Goal: Task Accomplishment & Management: Complete application form

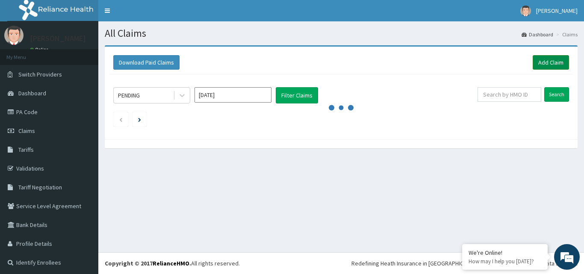
click at [544, 66] on link "Add Claim" at bounding box center [550, 62] width 36 height 15
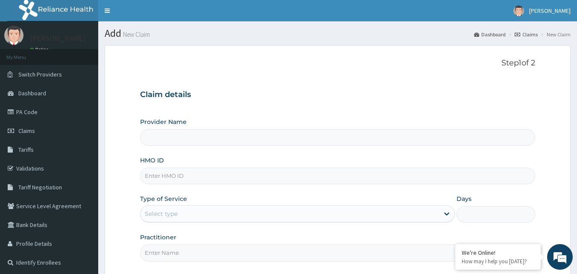
type input "Academy Hospital"
click at [162, 176] on input "HMO ID" at bounding box center [338, 176] width 396 height 17
type input "NBC/11549/A"
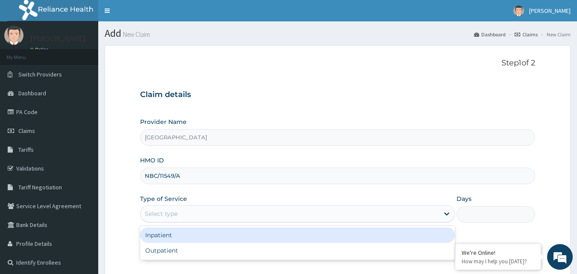
click at [205, 218] on div "Select type" at bounding box center [290, 214] width 299 height 14
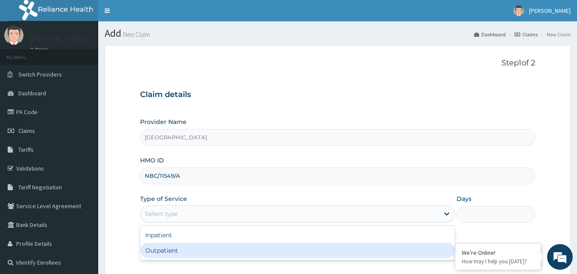
click at [205, 249] on div "Outpatient" at bounding box center [297, 250] width 315 height 15
type input "1"
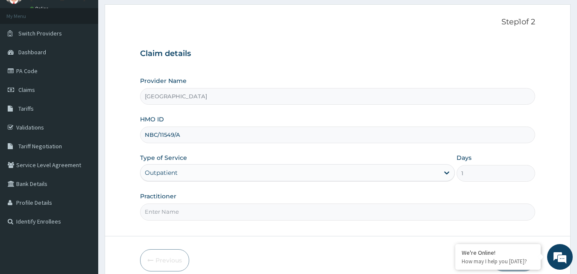
scroll to position [80, 0]
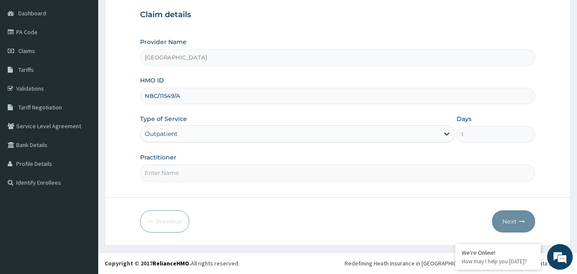
click at [164, 174] on input "Practitioner" at bounding box center [338, 173] width 396 height 17
type input "DR OLABOOPO"
click at [506, 217] on button "Next" at bounding box center [513, 221] width 43 height 22
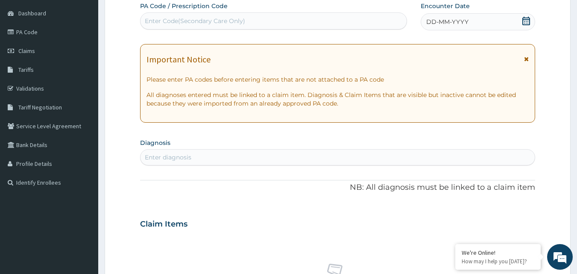
click at [206, 157] on div "Enter diagnosis" at bounding box center [338, 157] width 395 height 14
type input "SEPSIS"
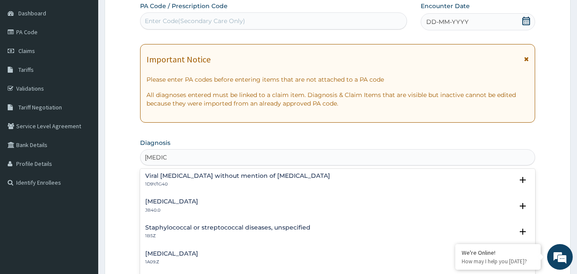
scroll to position [0, 0]
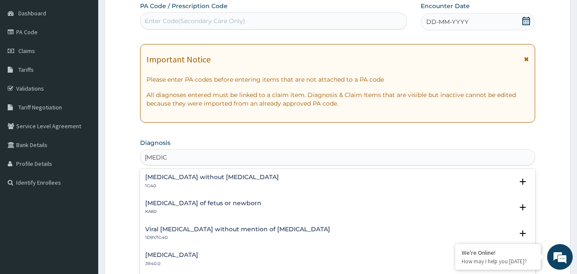
click at [220, 180] on h4 "Sepsis without septic shock" at bounding box center [212, 177] width 134 height 6
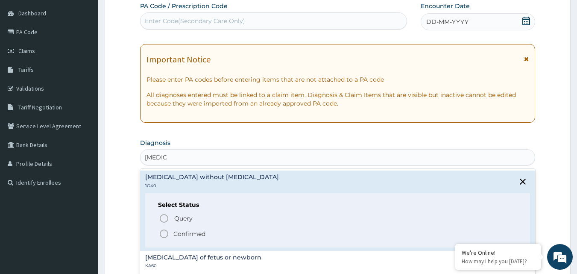
click at [168, 234] on circle "status option filled" at bounding box center [164, 234] width 8 height 8
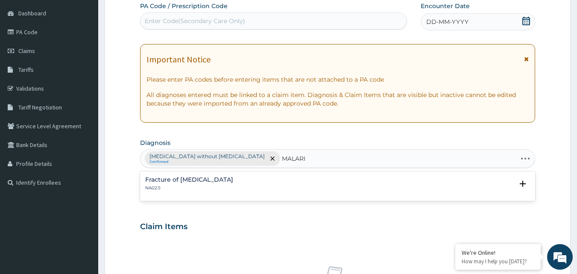
type input "MALARIA"
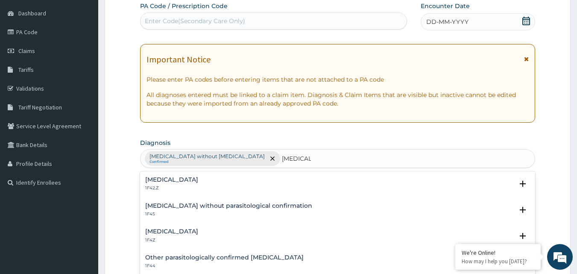
click at [198, 178] on h4 "Plasmodium malariae malaria without complication" at bounding box center [171, 179] width 53 height 6
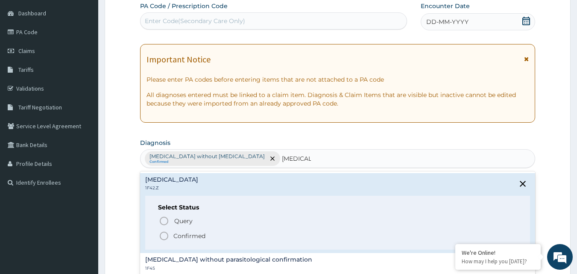
click at [164, 235] on icon "status option filled" at bounding box center [164, 236] width 10 height 10
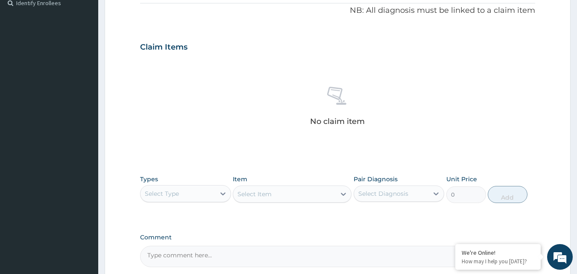
scroll to position [342, 0]
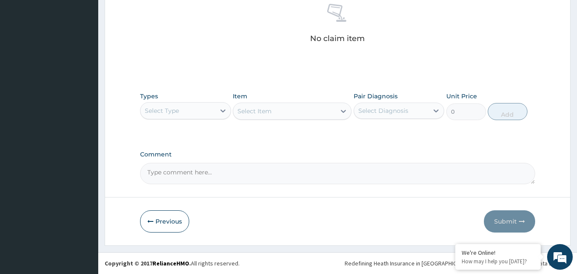
click at [201, 105] on div "Select Type" at bounding box center [178, 111] width 75 height 14
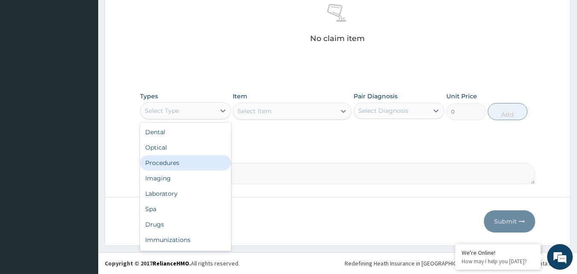
drag, startPoint x: 179, startPoint y: 161, endPoint x: 209, endPoint y: 159, distance: 29.6
click at [179, 161] on div "Procedures" at bounding box center [185, 162] width 91 height 15
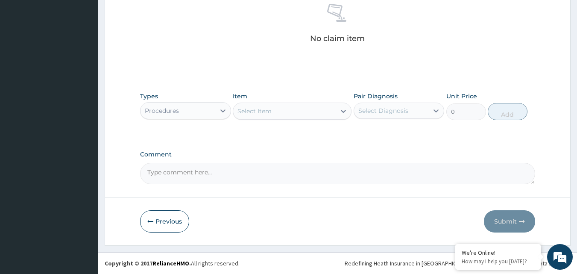
click at [283, 112] on div "Select Item" at bounding box center [284, 111] width 103 height 14
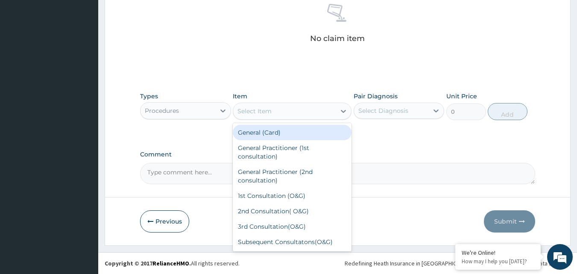
click at [287, 128] on div "General (Card)" at bounding box center [292, 132] width 119 height 15
type input "1950"
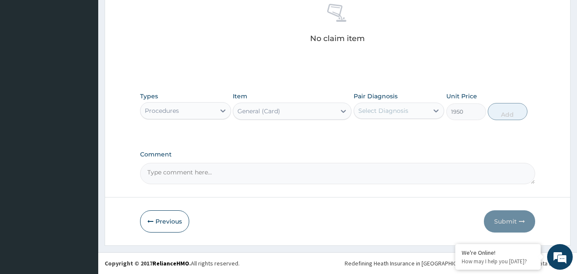
click at [373, 105] on div "Select Diagnosis" at bounding box center [391, 111] width 75 height 14
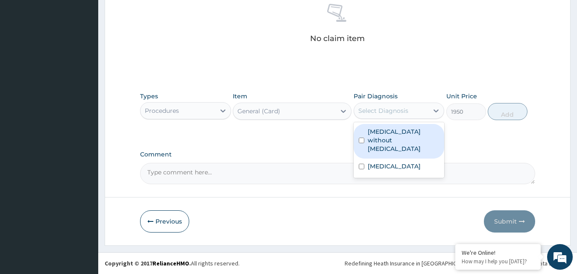
drag, startPoint x: 384, startPoint y: 133, endPoint x: 390, endPoint y: 144, distance: 12.6
click at [385, 134] on label "Sepsis without septic shock" at bounding box center [404, 140] width 72 height 26
checkbox input "true"
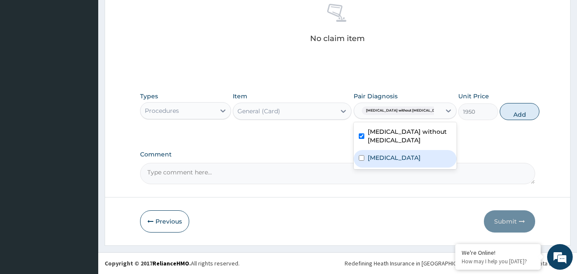
click at [392, 162] on label "Plasmodium malariae malaria without complication" at bounding box center [394, 157] width 53 height 9
checkbox input "true"
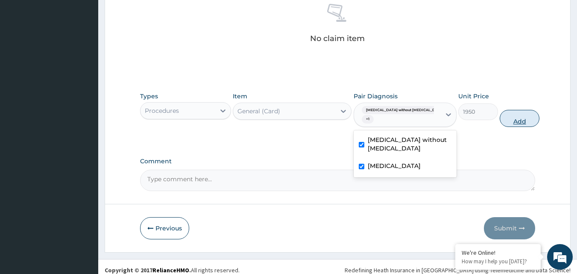
click at [503, 114] on button "Add" at bounding box center [520, 118] width 40 height 17
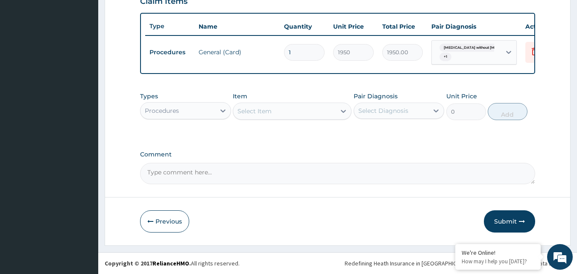
scroll to position [312, 0]
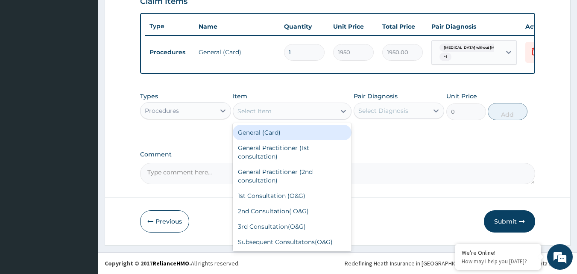
click at [287, 112] on div "Select Item" at bounding box center [284, 111] width 103 height 14
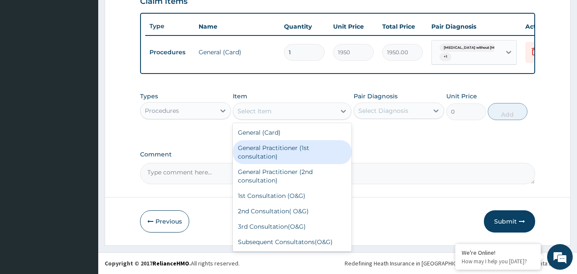
click at [288, 156] on div "General Practitioner (1st consultation)" at bounding box center [292, 152] width 119 height 24
type input "3900"
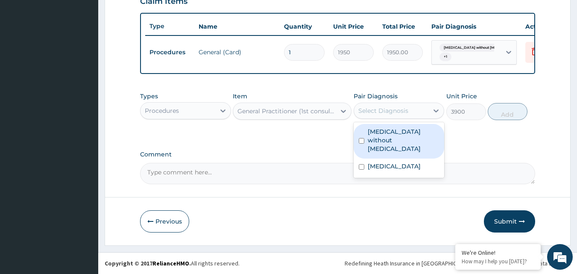
click at [371, 109] on div "Select Diagnosis" at bounding box center [384, 110] width 50 height 9
click at [381, 140] on label "Sepsis without septic shock" at bounding box center [404, 140] width 72 height 26
checkbox input "true"
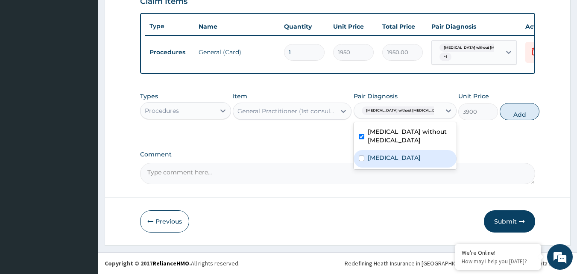
drag, startPoint x: 388, startPoint y: 162, endPoint x: 421, endPoint y: 156, distance: 33.0
click at [388, 162] on label "Plasmodium malariae malaria without complication" at bounding box center [394, 157] width 53 height 9
checkbox input "true"
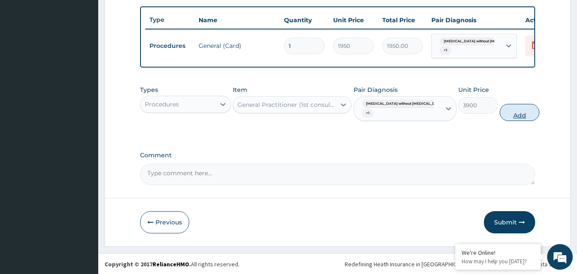
click at [504, 116] on button "Add" at bounding box center [520, 112] width 40 height 17
type input "0"
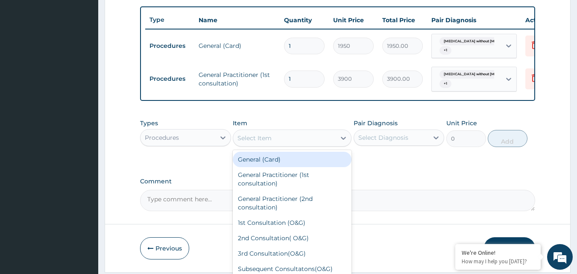
click at [258, 142] on div "Select Item" at bounding box center [255, 138] width 34 height 9
click at [174, 144] on div "Procedures" at bounding box center [178, 138] width 75 height 14
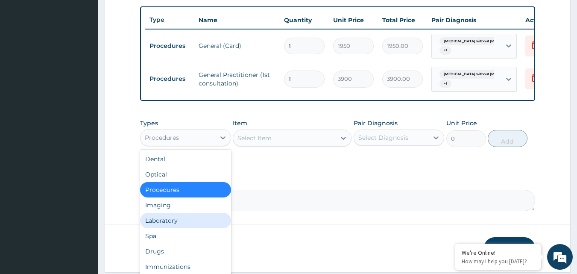
drag, startPoint x: 168, startPoint y: 226, endPoint x: 212, endPoint y: 202, distance: 51.1
click at [175, 222] on div "Laboratory" at bounding box center [185, 220] width 91 height 15
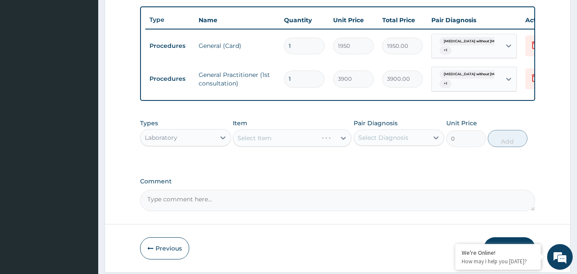
click at [271, 147] on div "Select Item" at bounding box center [292, 137] width 119 height 17
click at [304, 145] on div "Select Item" at bounding box center [284, 138] width 103 height 14
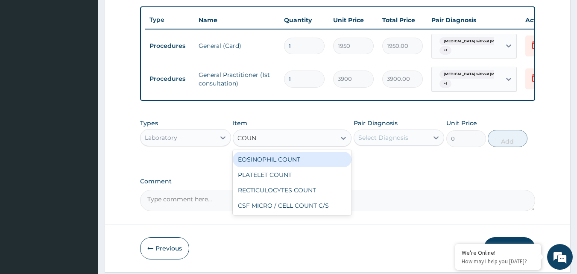
type input "COUNT"
click at [298, 162] on div "EOSINOPHIL COUNT" at bounding box center [292, 159] width 119 height 15
type input "3640"
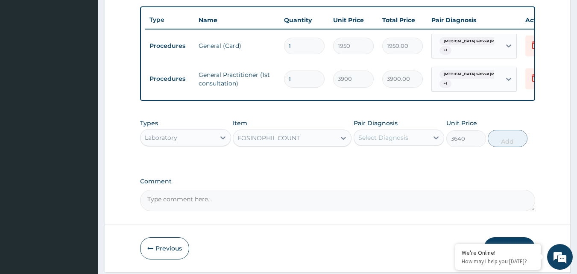
click at [390, 142] on div "Select Diagnosis" at bounding box center [384, 137] width 50 height 9
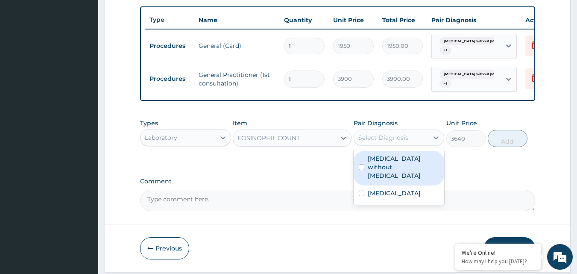
click at [394, 170] on label "Sepsis without septic shock" at bounding box center [404, 167] width 72 height 26
checkbox input "true"
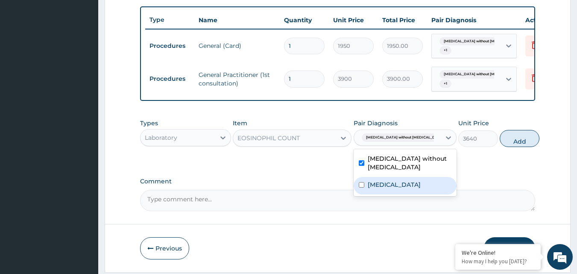
click at [400, 189] on label "Plasmodium malariae malaria without complication" at bounding box center [394, 184] width 53 height 9
checkbox input "true"
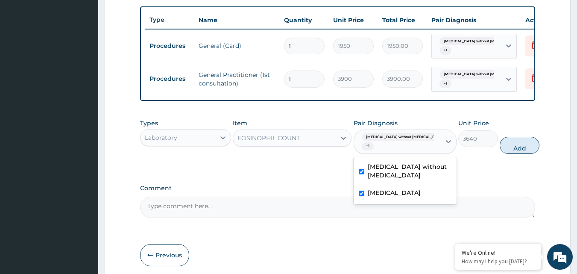
click at [506, 148] on button "Add" at bounding box center [520, 145] width 40 height 17
type input "0"
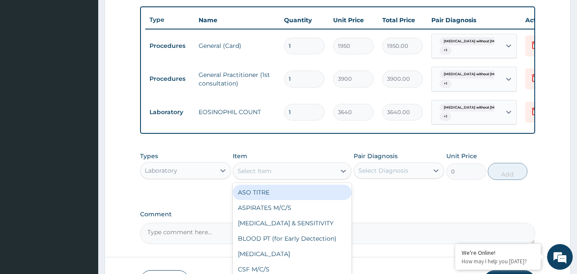
click at [293, 176] on div "Select Item" at bounding box center [284, 171] width 103 height 14
type input "COUNT"
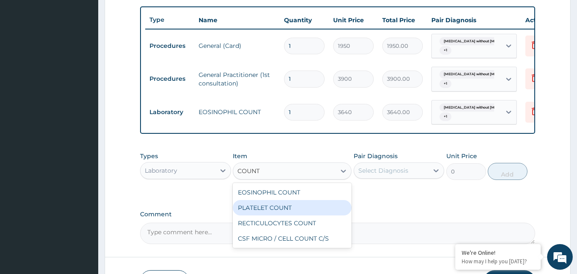
click at [286, 214] on div "PLATELET COUNT" at bounding box center [292, 207] width 119 height 15
type input "3900"
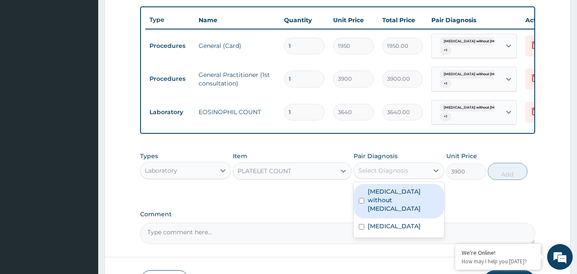
click at [401, 175] on div "Select Diagnosis" at bounding box center [384, 170] width 50 height 9
click at [410, 214] on div "Sepsis without septic shock" at bounding box center [399, 201] width 91 height 35
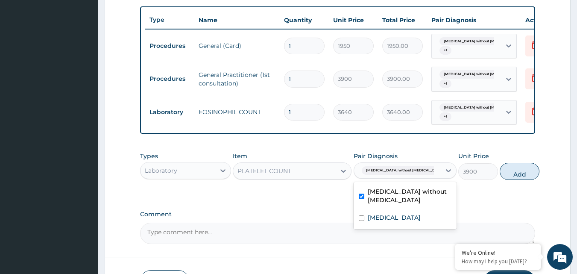
checkbox input "true"
click at [415, 222] on label "Plasmodium malariae malaria without complication" at bounding box center [394, 217] width 53 height 9
checkbox input "true"
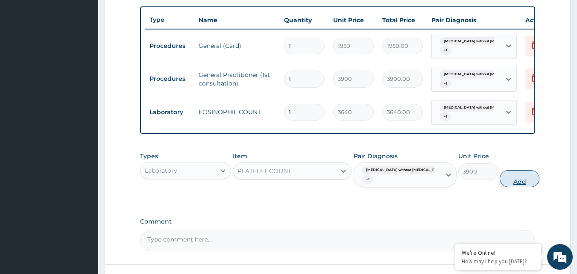
click at [500, 182] on button "Add" at bounding box center [520, 178] width 40 height 17
type input "0"
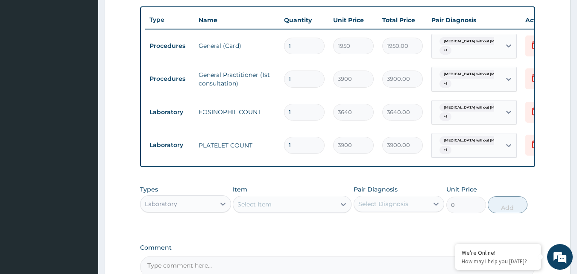
click at [291, 206] on div "Select Item" at bounding box center [284, 204] width 103 height 14
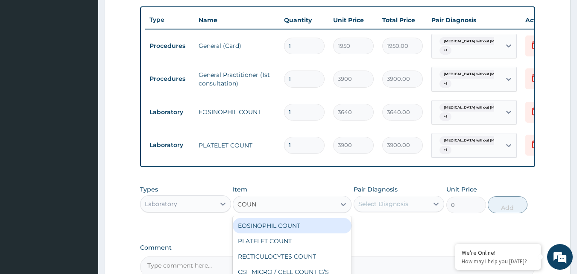
type input "COUNT"
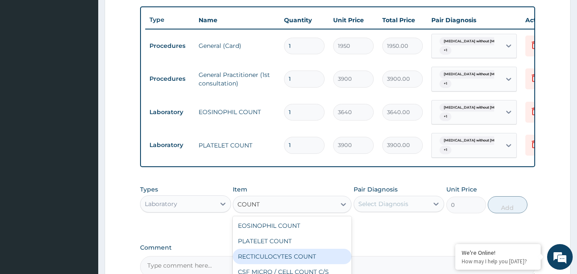
click at [305, 259] on div "RECTICULOCYTES COUNT" at bounding box center [292, 256] width 119 height 15
type input "3900"
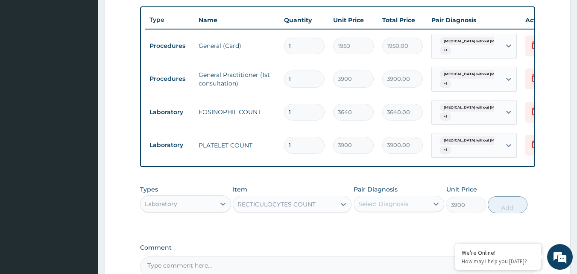
click at [385, 208] on div "Select Diagnosis" at bounding box center [384, 204] width 50 height 9
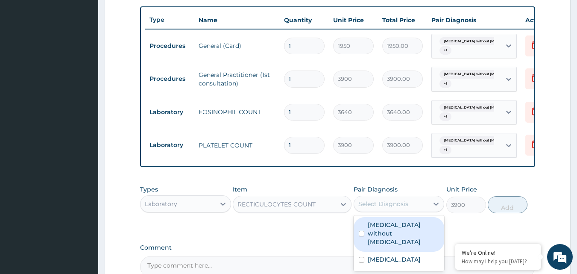
click at [387, 231] on label "Sepsis without septic shock" at bounding box center [404, 234] width 72 height 26
checkbox input "true"
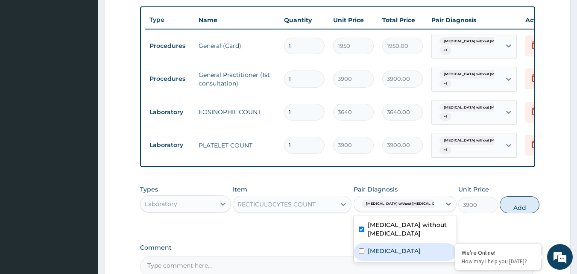
click at [397, 251] on div "Plasmodium malariae malaria without complication" at bounding box center [405, 252] width 103 height 18
checkbox input "true"
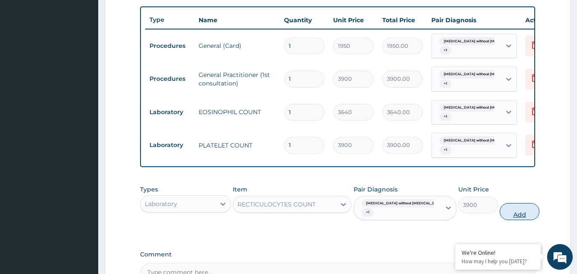
click at [500, 214] on button "Add" at bounding box center [520, 211] width 40 height 17
type input "0"
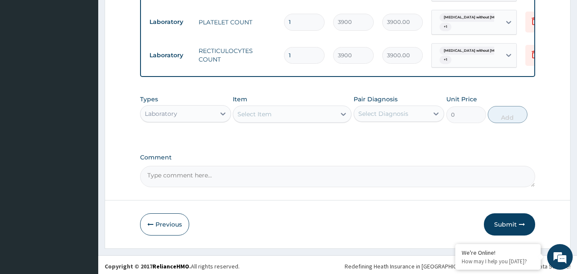
scroll to position [440, 0]
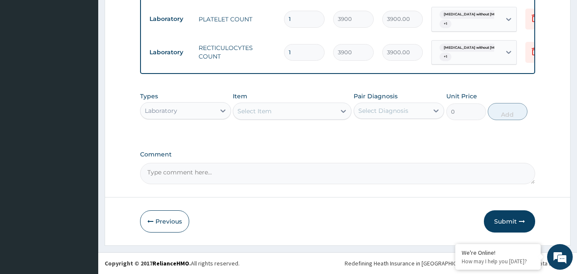
click at [270, 118] on div "Select Item" at bounding box center [284, 111] width 103 height 14
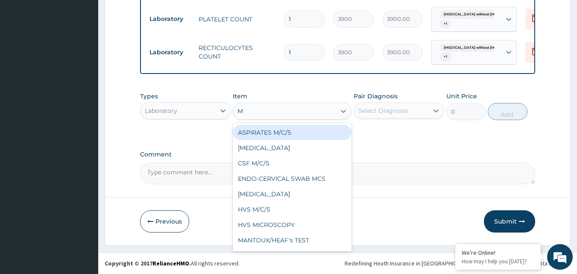
type input "MP"
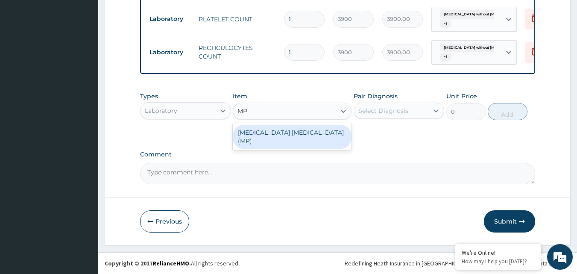
drag, startPoint x: 301, startPoint y: 132, endPoint x: 360, endPoint y: 139, distance: 59.8
click at [311, 135] on div "MALARIA PARASITE (MP)" at bounding box center [292, 137] width 119 height 24
type input "1820"
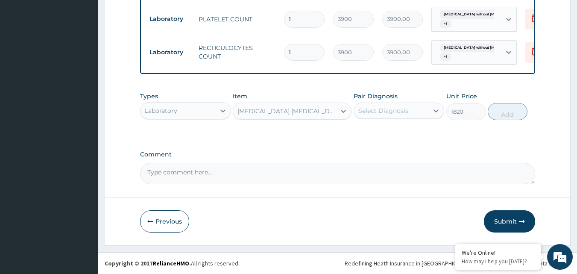
click at [407, 112] on div "Select Diagnosis" at bounding box center [384, 110] width 50 height 9
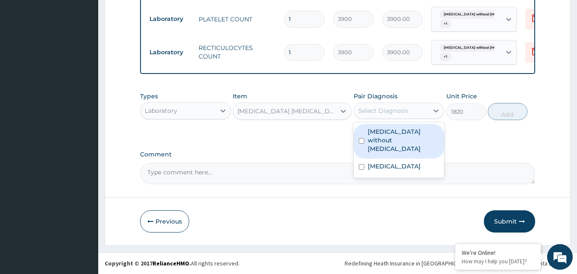
click at [407, 141] on label "Sepsis without septic shock" at bounding box center [404, 140] width 72 height 26
checkbox input "true"
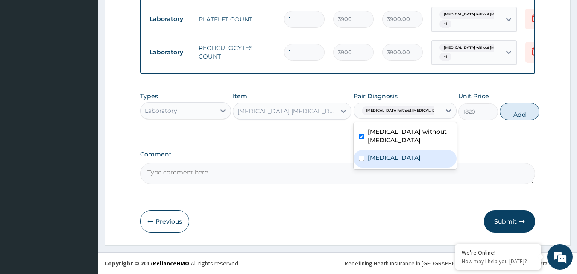
drag, startPoint x: 408, startPoint y: 165, endPoint x: 439, endPoint y: 167, distance: 31.7
click at [416, 162] on label "Plasmodium malariae malaria without complication" at bounding box center [394, 157] width 53 height 9
checkbox input "true"
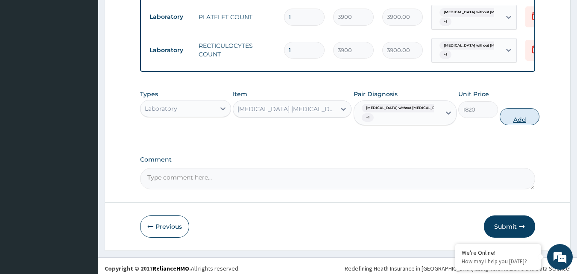
click at [506, 123] on button "Add" at bounding box center [520, 116] width 40 height 17
type input "0"
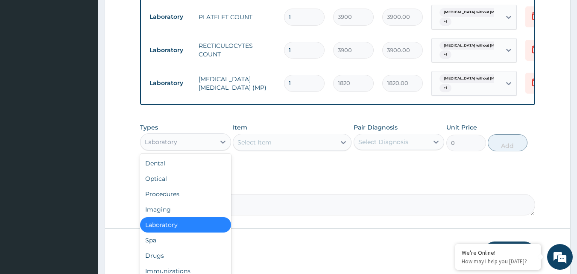
drag, startPoint x: 203, startPoint y: 147, endPoint x: 197, endPoint y: 172, distance: 25.2
click at [203, 148] on div "Laboratory" at bounding box center [178, 142] width 75 height 14
click at [190, 255] on div "Drugs" at bounding box center [185, 255] width 91 height 15
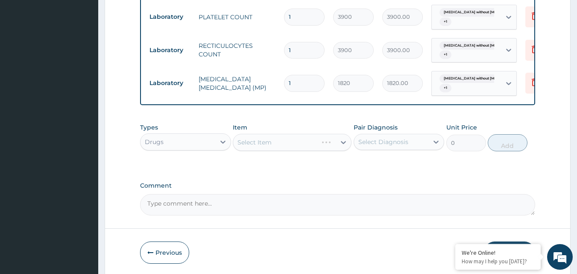
click at [265, 148] on div "Select Item" at bounding box center [292, 142] width 119 height 17
click at [266, 147] on div "Select Item" at bounding box center [255, 142] width 34 height 9
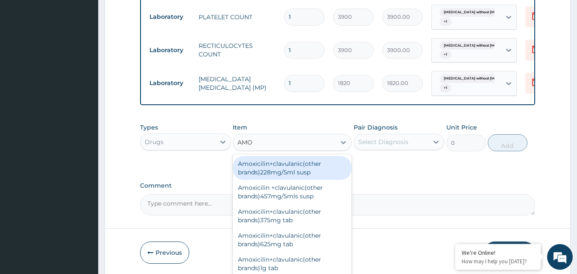
type input "AMOX"
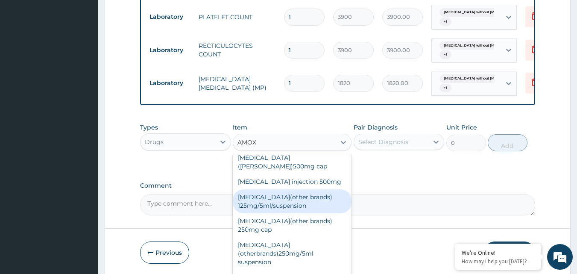
scroll to position [171, 0]
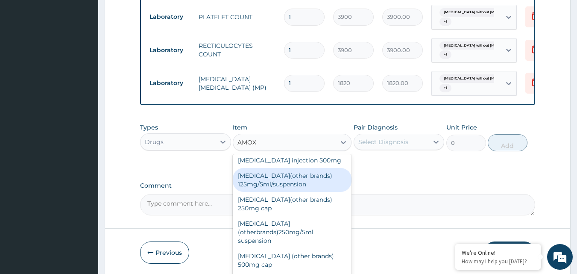
click at [290, 174] on div "Amoxycillin(other brands) 125mg/5ml/suspension" at bounding box center [292, 180] width 119 height 24
type input "960"
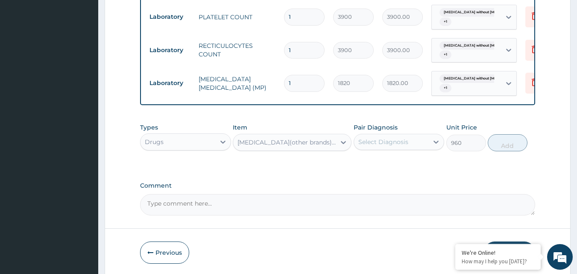
click at [374, 146] on div "Select Diagnosis" at bounding box center [384, 142] width 50 height 9
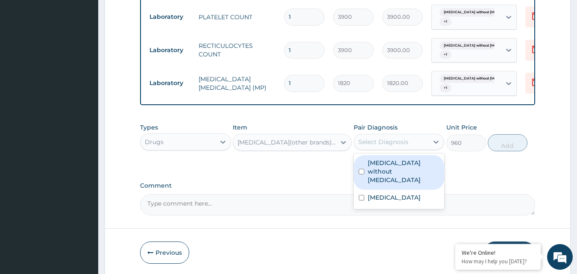
click at [374, 174] on label "Sepsis without septic shock" at bounding box center [404, 172] width 72 height 26
checkbox input "true"
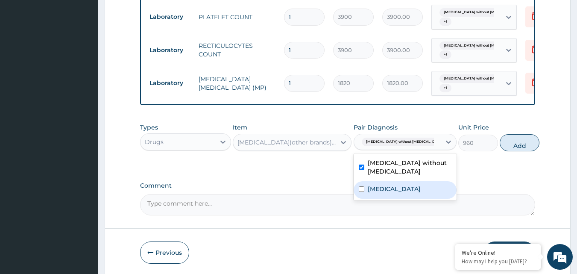
click at [388, 193] on label "Plasmodium malariae malaria without complication" at bounding box center [394, 189] width 53 height 9
checkbox input "true"
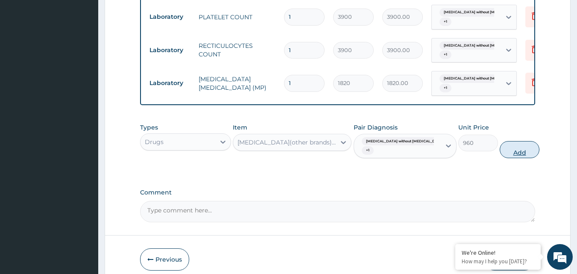
click at [509, 152] on button "Add" at bounding box center [520, 149] width 40 height 17
type input "0"
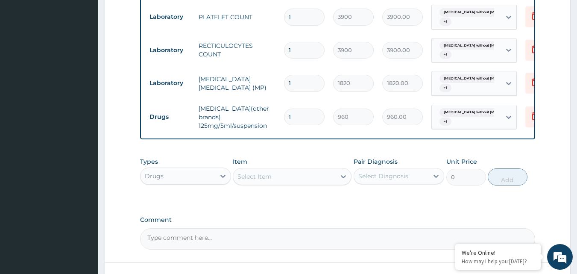
click at [268, 180] on div "Select Item" at bounding box center [255, 176] width 34 height 9
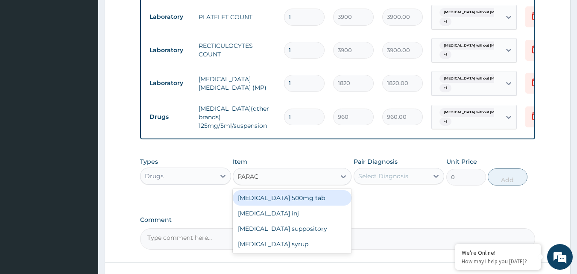
type input "PARACE"
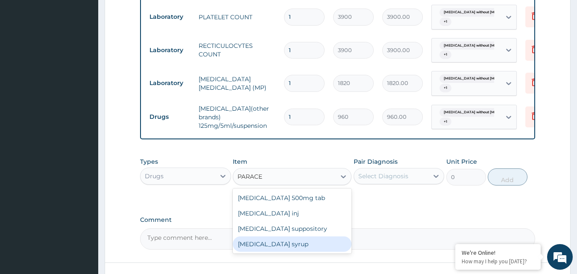
click at [294, 252] on div "Paracetamol syrup" at bounding box center [292, 243] width 119 height 15
type input "360"
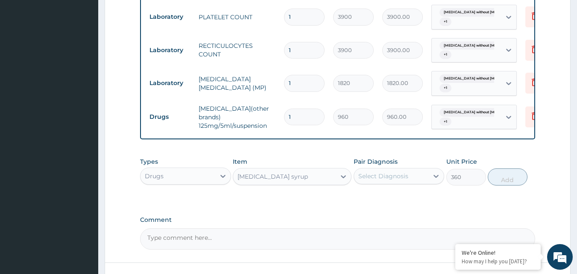
click at [405, 180] on div "Select Diagnosis" at bounding box center [384, 176] width 50 height 9
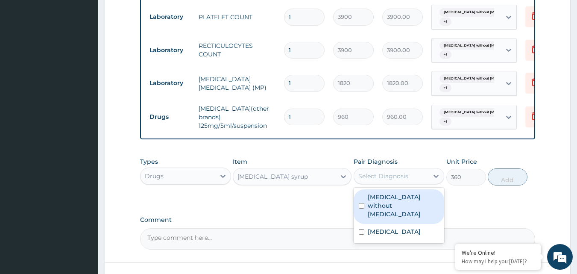
click at [403, 219] on div "Sepsis without septic shock" at bounding box center [399, 206] width 91 height 35
checkbox input "true"
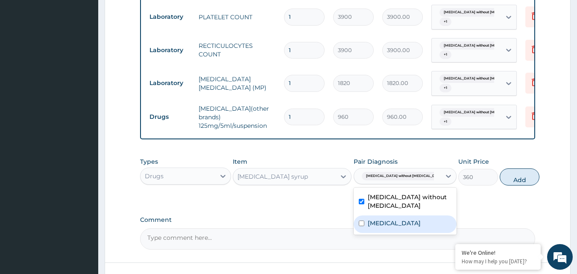
drag, startPoint x: 405, startPoint y: 242, endPoint x: 474, endPoint y: 222, distance: 72.6
click at [406, 227] on label "Plasmodium malariae malaria without complication" at bounding box center [394, 223] width 53 height 9
checkbox input "true"
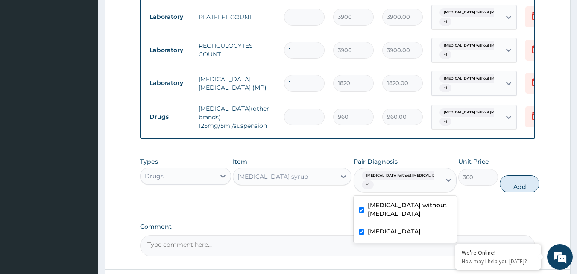
click at [506, 187] on button "Add" at bounding box center [520, 183] width 40 height 17
type input "0"
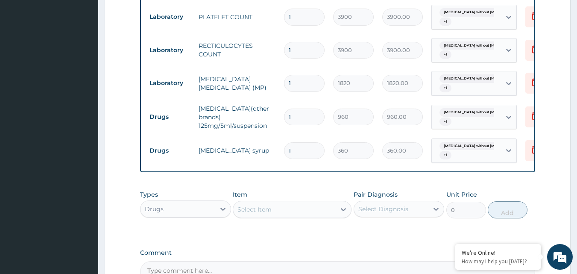
click at [261, 214] on div "Select Item" at bounding box center [255, 209] width 34 height 9
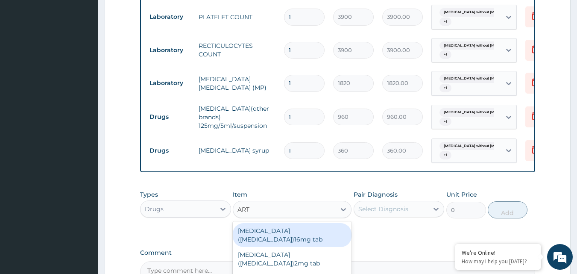
type input "ARTE"
click at [298, 241] on div "Artemeter +lumefantin 20/120mg (other brand)" at bounding box center [292, 235] width 119 height 24
type input "57.6"
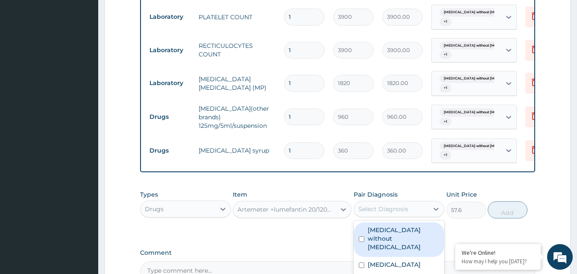
click at [382, 213] on div "Select Diagnosis" at bounding box center [384, 209] width 50 height 9
drag, startPoint x: 389, startPoint y: 232, endPoint x: 403, endPoint y: 253, distance: 25.0
click at [391, 236] on label "Sepsis without septic shock" at bounding box center [404, 239] width 72 height 26
checkbox input "true"
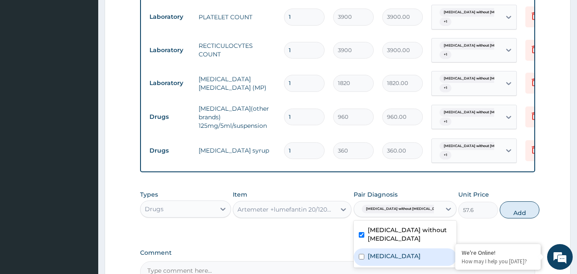
click at [404, 257] on div "Plasmodium malariae malaria without complication" at bounding box center [405, 257] width 103 height 18
checkbox input "true"
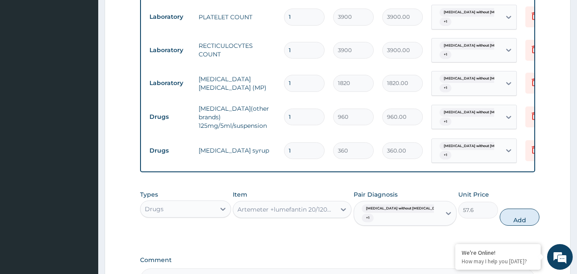
click at [504, 226] on button "Add" at bounding box center [520, 217] width 40 height 17
type input "0"
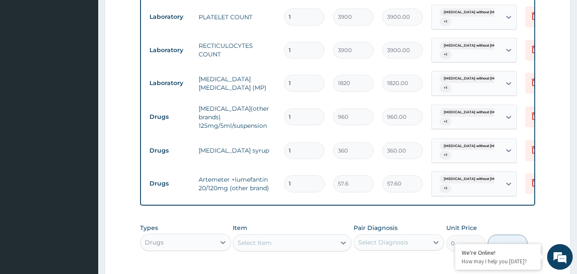
type input "0.00"
type input "6"
type input "345.60"
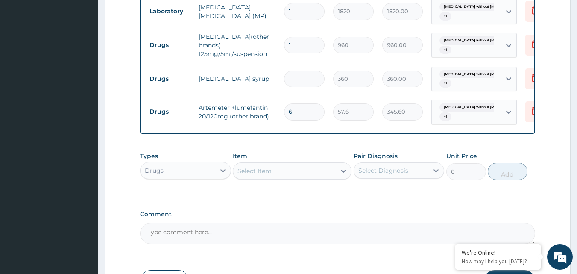
scroll to position [525, 0]
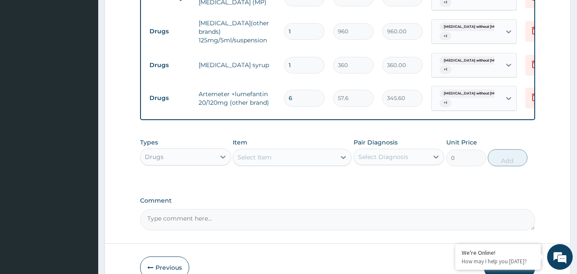
type input "6"
click at [263, 159] on div "Select Item" at bounding box center [255, 157] width 34 height 9
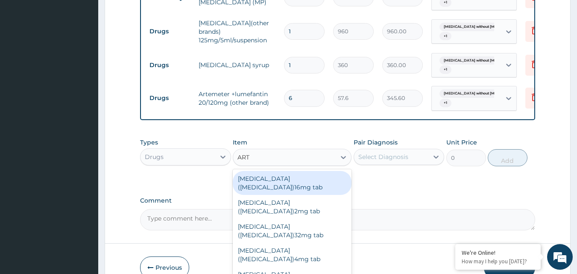
type input "ARTE"
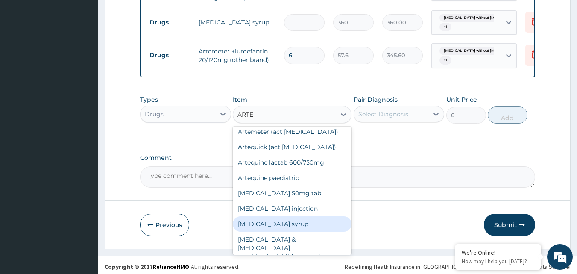
scroll to position [85, 0]
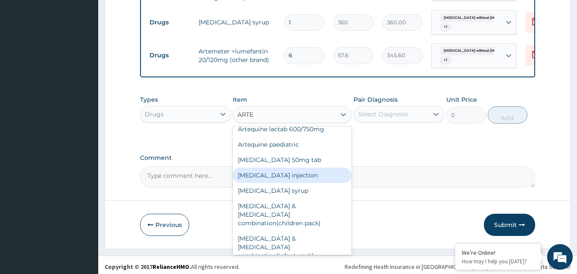
click at [306, 182] on div "Artesunate injection" at bounding box center [292, 175] width 119 height 15
type input "1368"
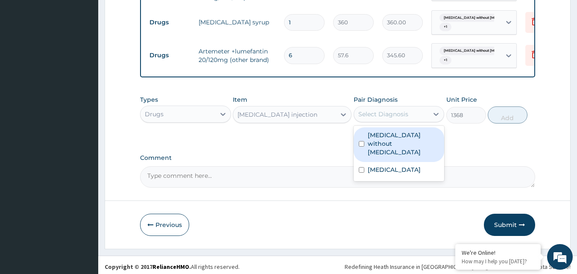
click at [383, 118] on div "Select Diagnosis" at bounding box center [384, 114] width 50 height 9
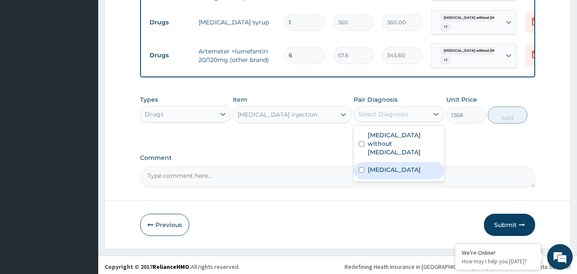
click at [397, 173] on label "Plasmodium malariae malaria without complication" at bounding box center [394, 169] width 53 height 9
checkbox input "true"
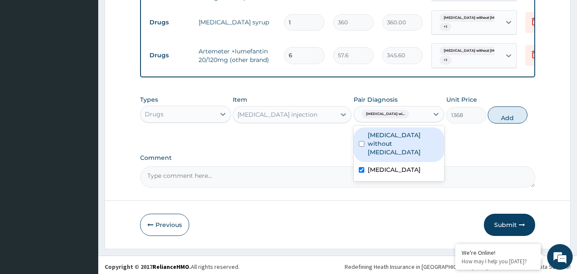
click at [402, 135] on div "Sepsis without septic shock" at bounding box center [399, 144] width 91 height 35
checkbox input "true"
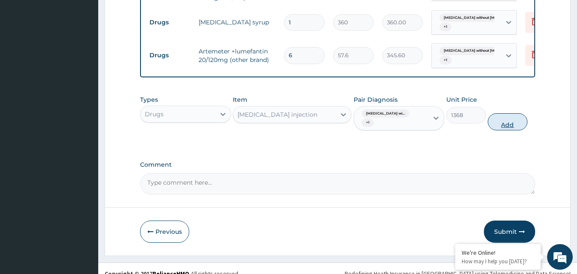
click at [499, 127] on button "Add" at bounding box center [508, 121] width 40 height 17
type input "0"
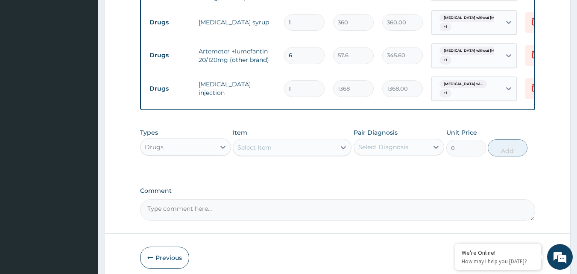
click at [295, 153] on div "Select Item" at bounding box center [284, 148] width 103 height 14
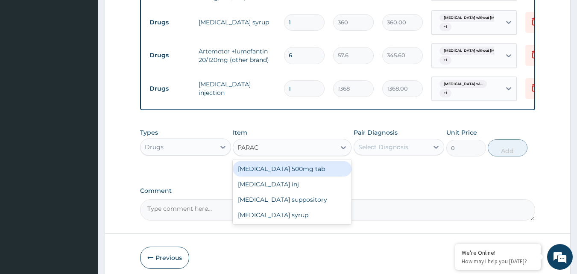
type input "PARACE"
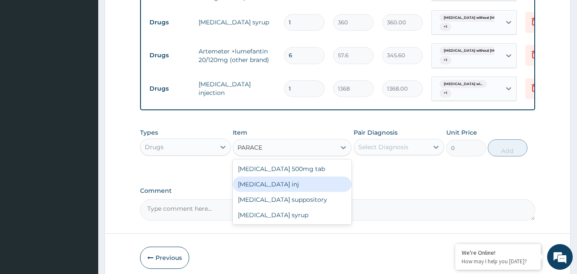
click at [298, 191] on div "Paracetamol inj" at bounding box center [292, 183] width 119 height 15
type input "180"
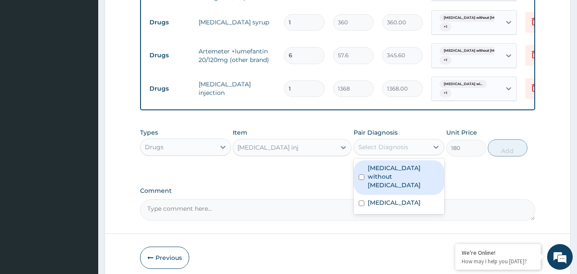
click at [389, 151] on div "Select Diagnosis" at bounding box center [384, 147] width 50 height 9
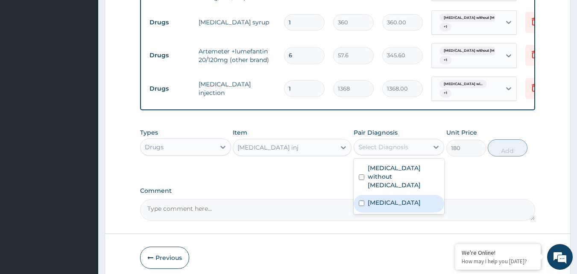
click at [398, 200] on label "Plasmodium malariae malaria without complication" at bounding box center [394, 202] width 53 height 9
checkbox input "true"
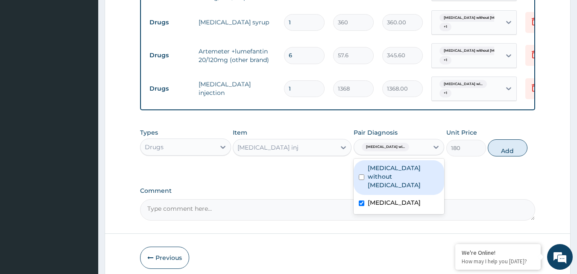
drag, startPoint x: 401, startPoint y: 181, endPoint x: 435, endPoint y: 169, distance: 35.7
click at [401, 180] on label "Sepsis without septic shock" at bounding box center [404, 177] width 72 height 26
checkbox input "true"
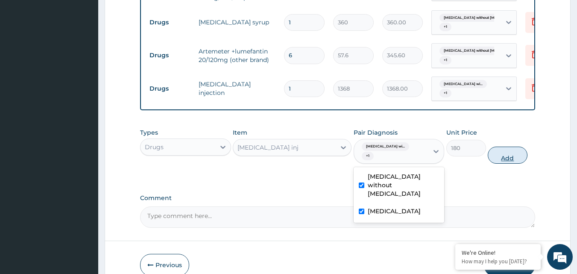
click at [503, 162] on button "Add" at bounding box center [508, 155] width 40 height 17
type input "0"
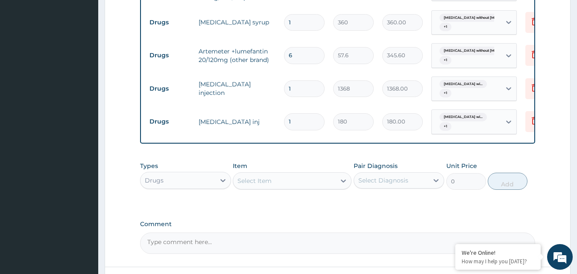
type input "0"
type input "0.00"
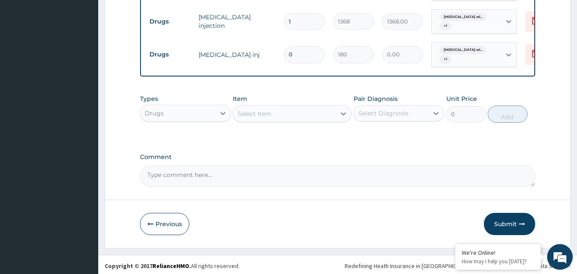
scroll to position [643, 0]
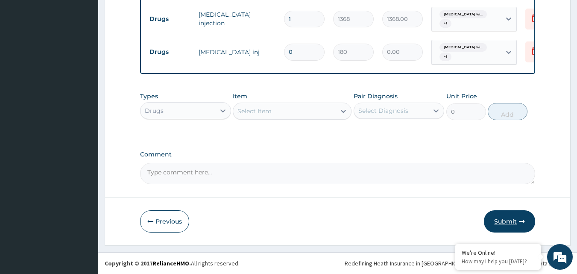
type input "0"
click at [509, 218] on button "Submit" at bounding box center [509, 221] width 51 height 22
click at [294, 44] on input "0" at bounding box center [304, 52] width 41 height 17
type input "1"
type input "180.00"
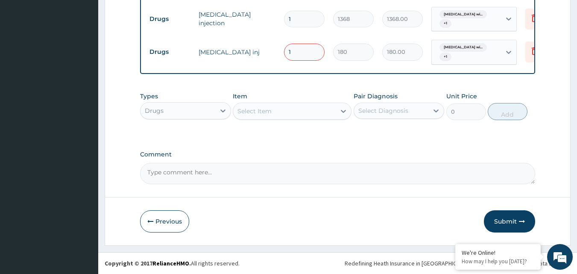
type input "0.00"
type input "1"
type input "180.00"
type input "1"
click at [509, 221] on button "Submit" at bounding box center [509, 221] width 51 height 22
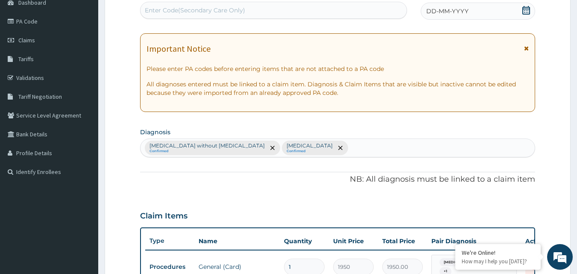
scroll to position [87, 0]
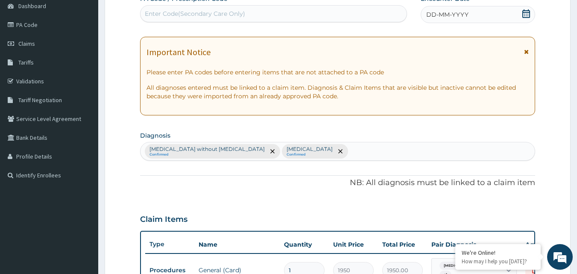
click at [526, 12] on icon at bounding box center [527, 13] width 8 height 9
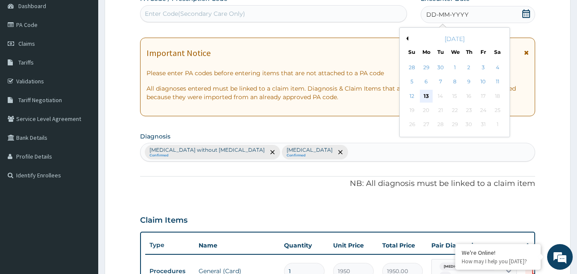
click at [426, 94] on div "13" at bounding box center [426, 96] width 13 height 13
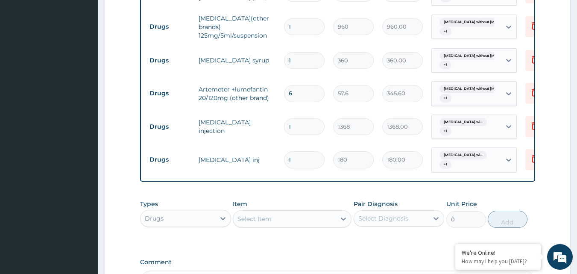
scroll to position [643, 0]
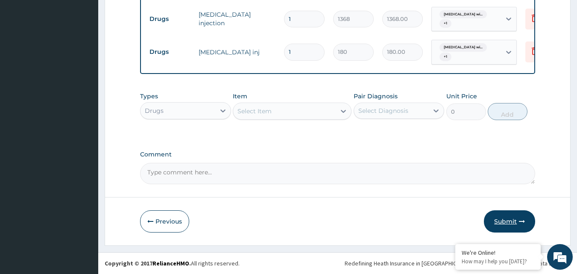
click at [500, 216] on button "Submit" at bounding box center [509, 221] width 51 height 22
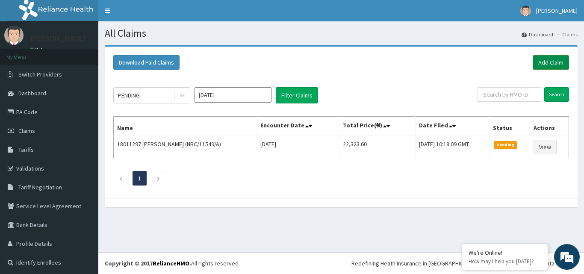
click at [546, 60] on link "Add Claim" at bounding box center [550, 62] width 36 height 15
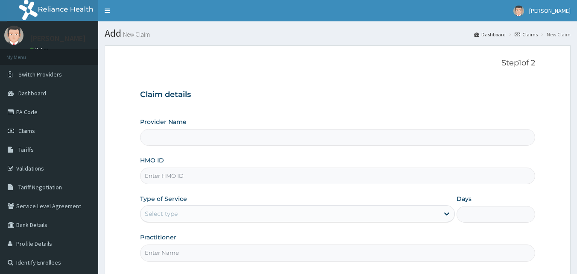
click at [168, 173] on input "HMO ID" at bounding box center [338, 176] width 396 height 17
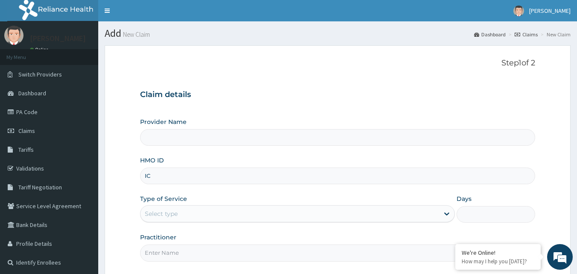
type input "ICM"
type input "Academy Hospital"
type input "ICN/10157/B"
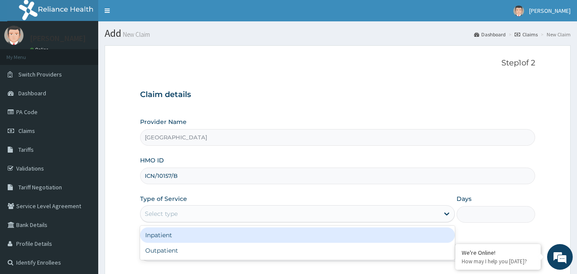
click at [209, 218] on div "Select type" at bounding box center [290, 214] width 299 height 14
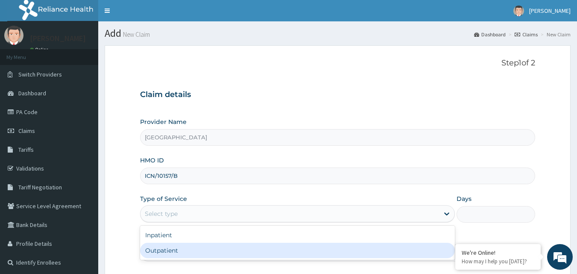
click at [206, 255] on div "Outpatient" at bounding box center [297, 250] width 315 height 15
type input "1"
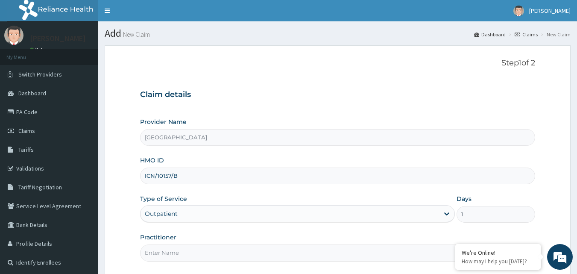
click at [273, 252] on input "Practitioner" at bounding box center [338, 252] width 396 height 17
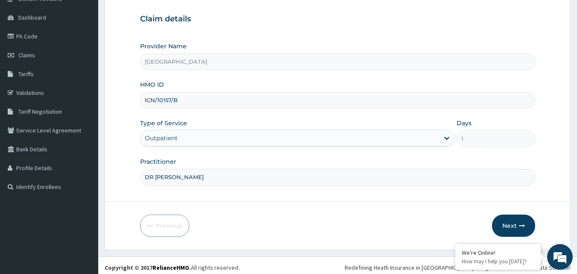
scroll to position [80, 0]
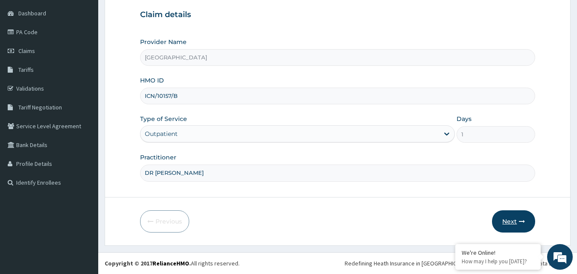
type input "DR OLABOOPO"
click at [514, 216] on button "Next" at bounding box center [513, 221] width 43 height 22
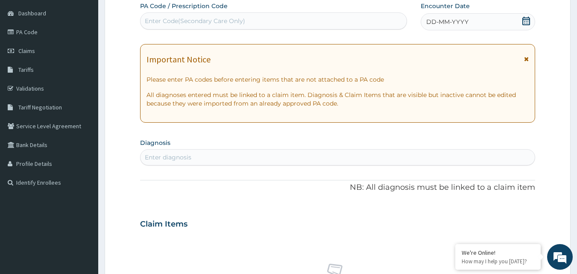
click at [529, 21] on icon at bounding box center [526, 21] width 9 height 9
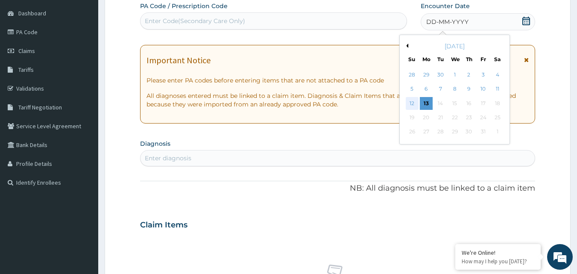
click at [415, 101] on div "12" at bounding box center [412, 103] width 13 height 13
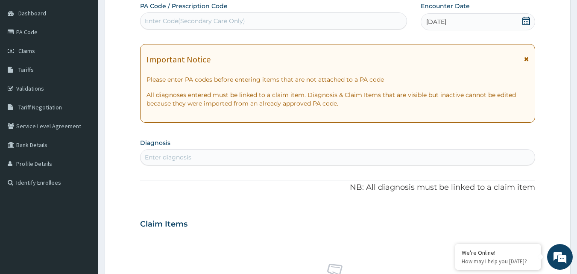
click at [232, 159] on div "Enter diagnosis" at bounding box center [338, 157] width 395 height 14
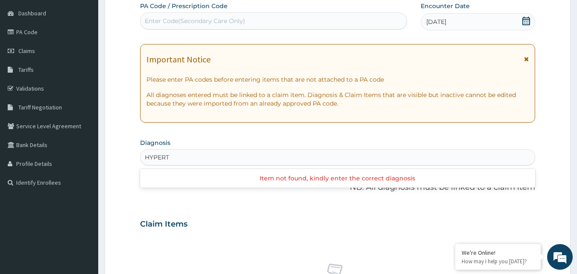
type input "HYPER"
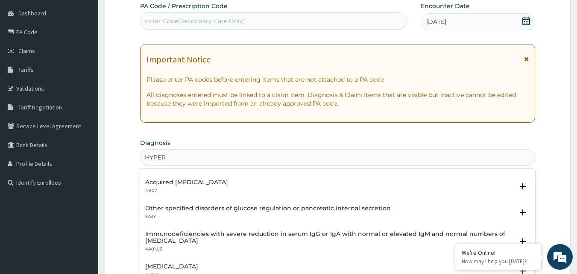
scroll to position [0, 0]
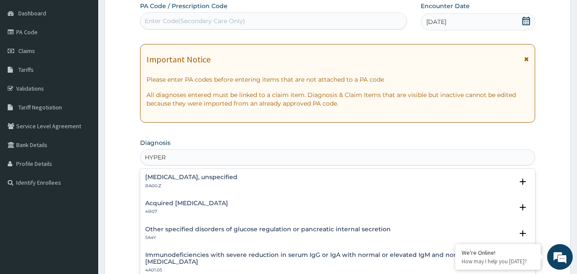
click at [237, 179] on h4 "Essential hypertension, unspecified" at bounding box center [191, 177] width 92 height 6
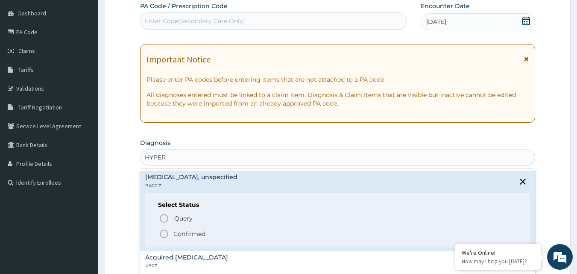
click at [162, 232] on icon "status option filled" at bounding box center [164, 234] width 10 height 10
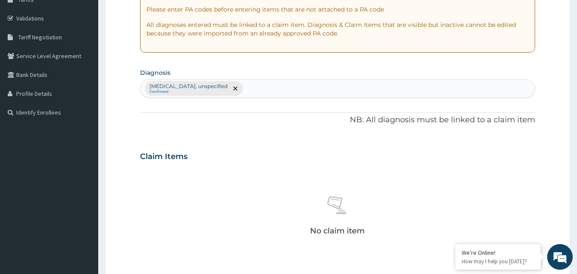
scroll to position [165, 0]
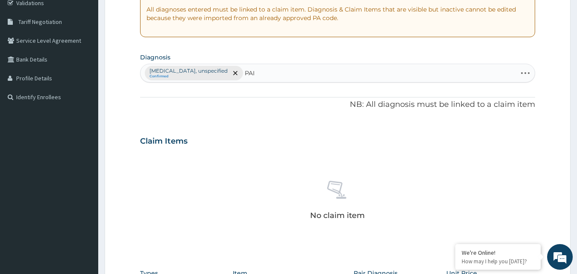
type input "PAIN"
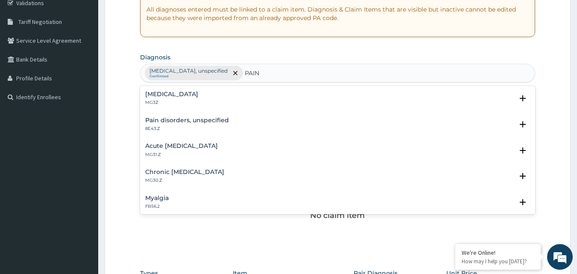
click at [165, 93] on h4 "Pain, unspecified" at bounding box center [171, 94] width 53 height 6
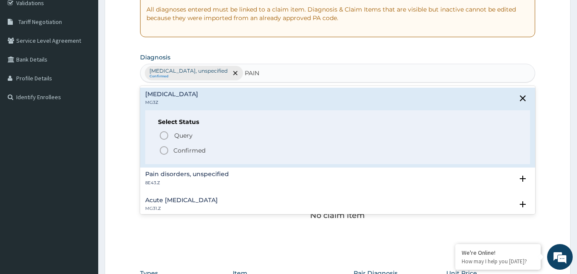
drag, startPoint x: 162, startPoint y: 150, endPoint x: 176, endPoint y: 150, distance: 13.3
click at [162, 150] on icon "status option filled" at bounding box center [164, 150] width 10 height 10
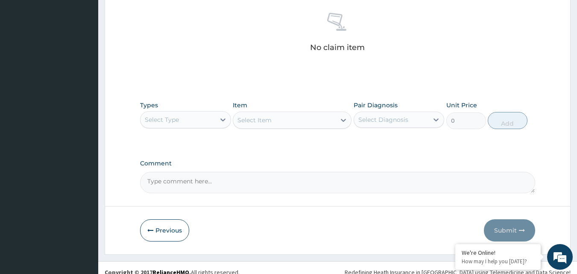
scroll to position [336, 0]
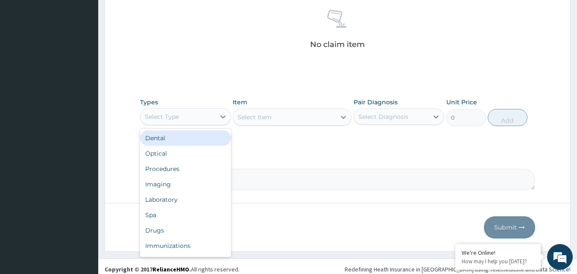
click at [213, 121] on div "Select Type" at bounding box center [178, 117] width 75 height 14
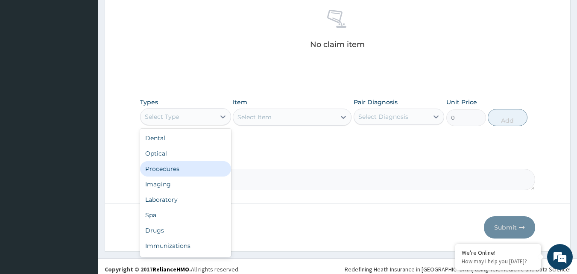
drag, startPoint x: 195, startPoint y: 168, endPoint x: 244, endPoint y: 150, distance: 51.6
click at [199, 166] on div "Procedures" at bounding box center [185, 168] width 91 height 15
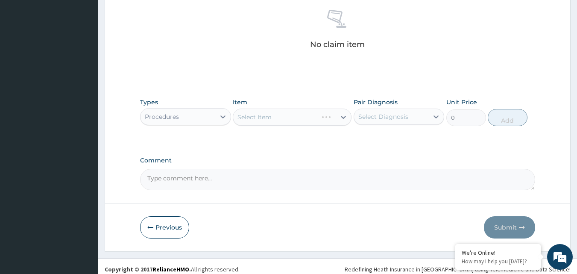
click at [271, 119] on div "Select Item" at bounding box center [292, 117] width 119 height 17
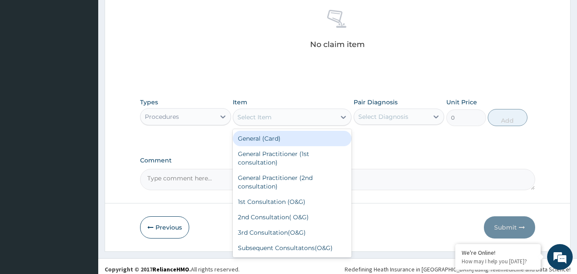
click at [271, 116] on div "Select Item" at bounding box center [255, 117] width 34 height 9
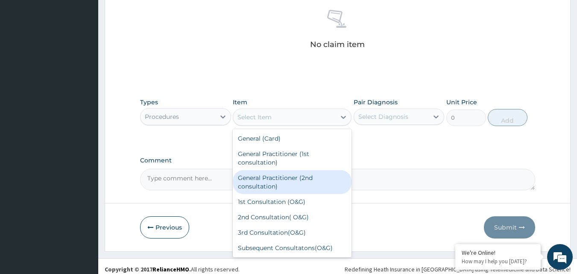
click at [288, 178] on div "General Practitioner (2nd consultation)" at bounding box center [292, 182] width 119 height 24
type input "3250"
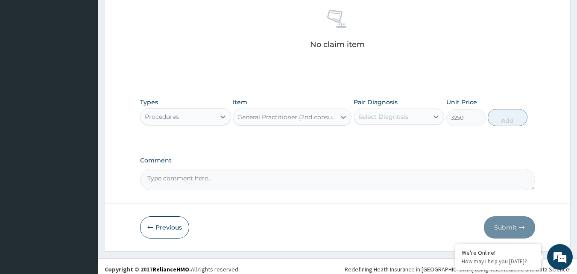
click at [407, 115] on div "Select Diagnosis" at bounding box center [384, 116] width 50 height 9
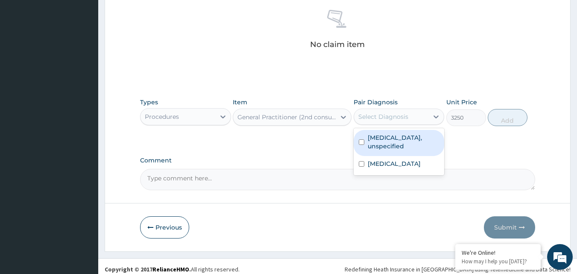
click at [403, 154] on div "Essential hypertension, unspecified" at bounding box center [399, 143] width 91 height 26
checkbox input "true"
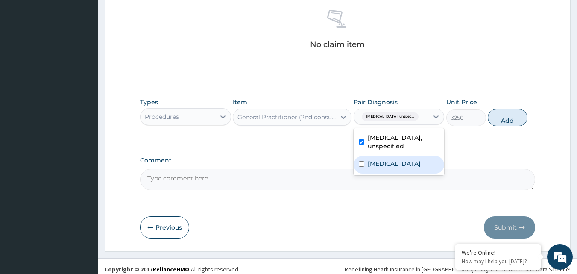
click at [404, 165] on label "Pain, unspecified" at bounding box center [394, 163] width 53 height 9
checkbox input "true"
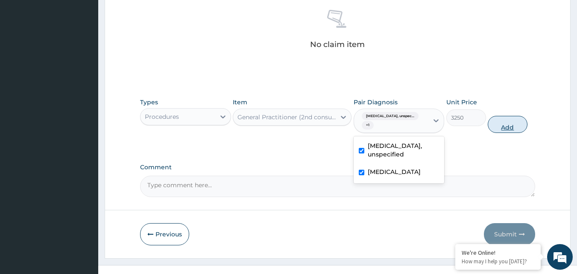
click at [496, 118] on button "Add" at bounding box center [508, 124] width 40 height 17
type input "0"
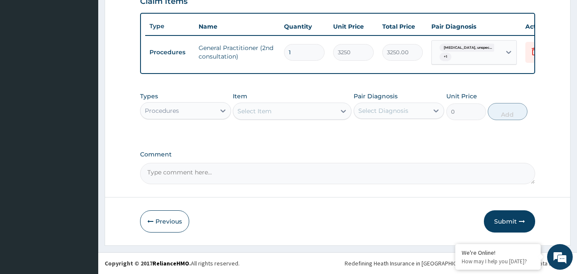
scroll to position [312, 0]
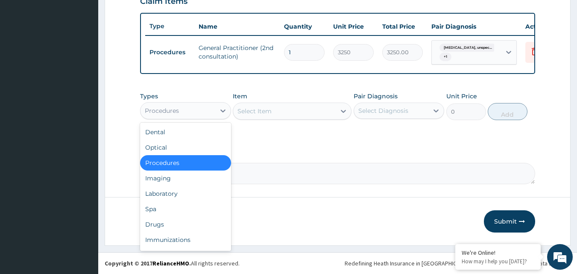
click at [203, 112] on div "Procedures" at bounding box center [178, 111] width 75 height 14
click at [194, 221] on div "Drugs" at bounding box center [185, 224] width 91 height 15
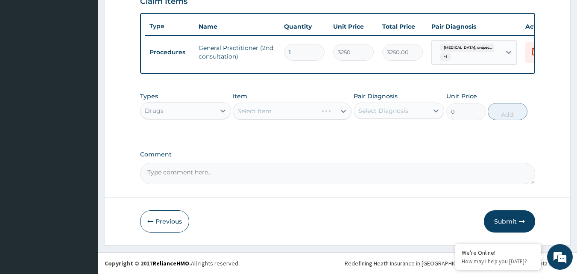
click at [279, 110] on div "Select Item" at bounding box center [292, 111] width 119 height 17
click at [285, 111] on div "Select Item" at bounding box center [284, 111] width 103 height 14
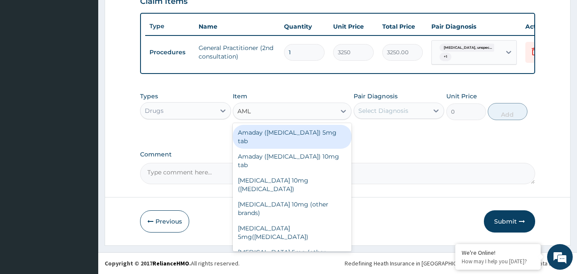
type input "AMLO"
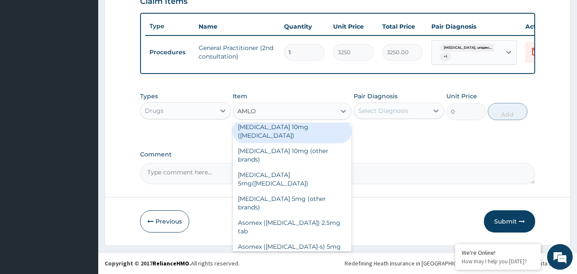
scroll to position [0, 0]
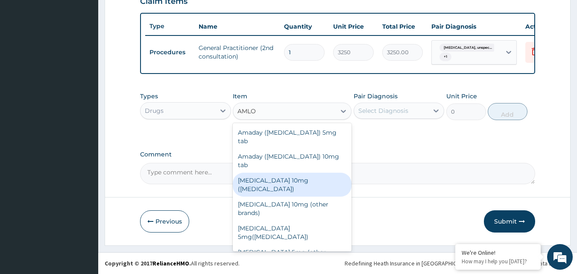
click at [286, 173] on div "Amlodipine 10mg (Norvasc)" at bounding box center [292, 185] width 119 height 24
type input "264"
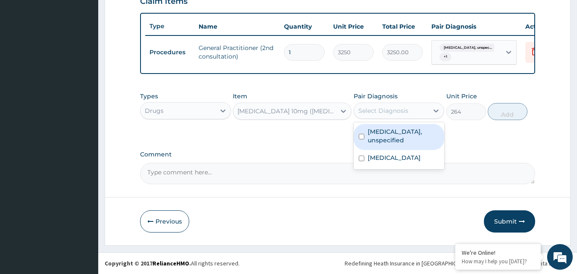
click at [389, 111] on div "Select Diagnosis" at bounding box center [384, 110] width 50 height 9
click at [388, 141] on label "Essential hypertension, unspecified" at bounding box center [404, 135] width 72 height 17
checkbox input "true"
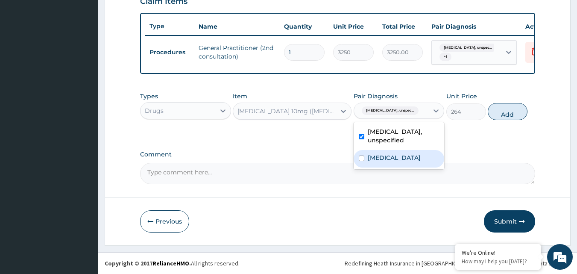
drag, startPoint x: 388, startPoint y: 154, endPoint x: 456, endPoint y: 138, distance: 69.7
click at [388, 154] on label "Pain, unspecified" at bounding box center [394, 157] width 53 height 9
checkbox input "true"
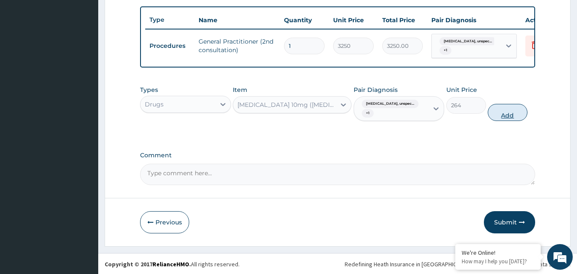
click at [497, 120] on button "Add" at bounding box center [508, 112] width 40 height 17
type input "0"
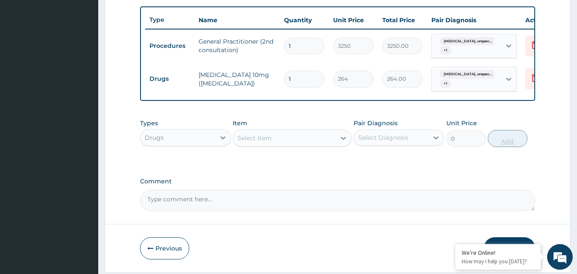
type input "21"
type input "5544.00"
type input "21"
click at [273, 145] on div "Select Item" at bounding box center [284, 138] width 103 height 14
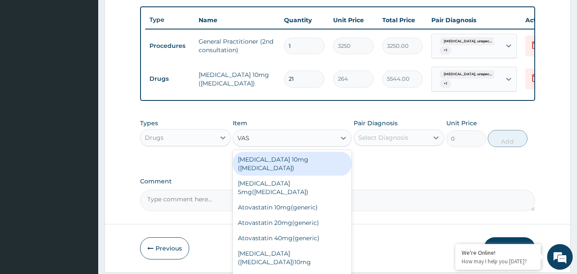
type input "VASO"
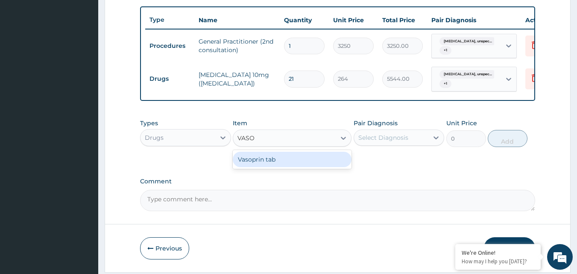
click at [282, 167] on div "Vasoprin tab" at bounding box center [292, 159] width 119 height 15
type input "60"
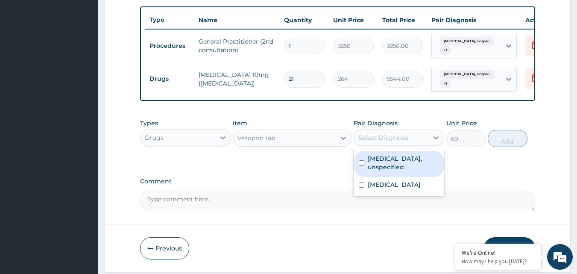
click at [375, 142] on div "Select Diagnosis" at bounding box center [384, 137] width 50 height 9
click at [379, 171] on label "Essential hypertension, unspecified" at bounding box center [404, 162] width 72 height 17
checkbox input "true"
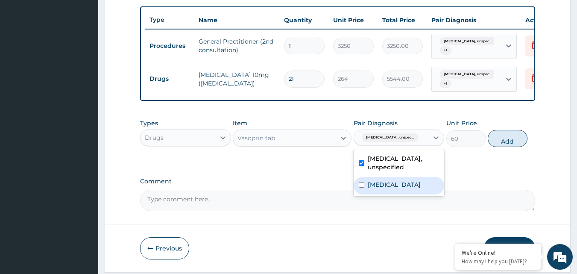
drag, startPoint x: 387, startPoint y: 196, endPoint x: 461, endPoint y: 184, distance: 74.8
click at [388, 194] on div "Pain, unspecified" at bounding box center [399, 186] width 91 height 18
checkbox input "true"
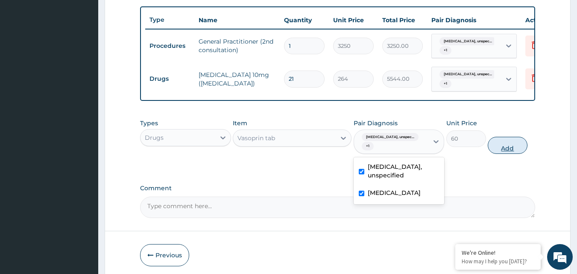
click at [508, 152] on button "Add" at bounding box center [508, 145] width 40 height 17
type input "0"
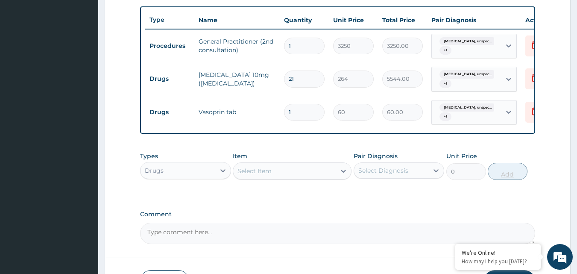
type input "14"
type input "840.00"
type input "14"
click at [270, 174] on div "Select Item" at bounding box center [255, 171] width 34 height 9
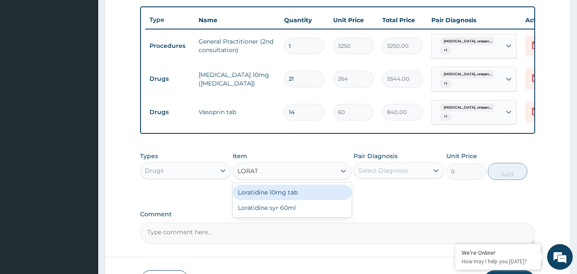
type input "LORATI"
click at [278, 197] on div "Loratidine 10mg tab" at bounding box center [292, 192] width 119 height 15
type input "120"
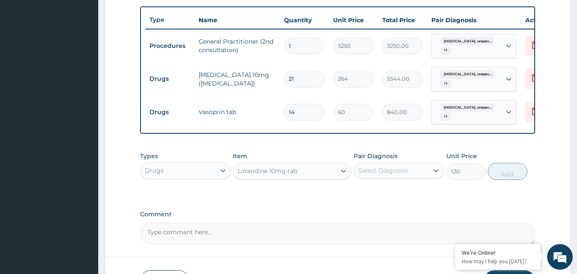
click at [372, 175] on div "Select Diagnosis" at bounding box center [384, 170] width 50 height 9
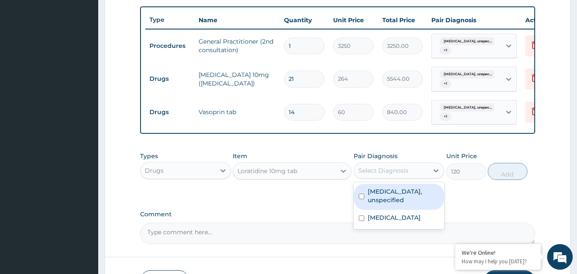
click at [381, 203] on label "Essential hypertension, unspecified" at bounding box center [404, 195] width 72 height 17
checkbox input "true"
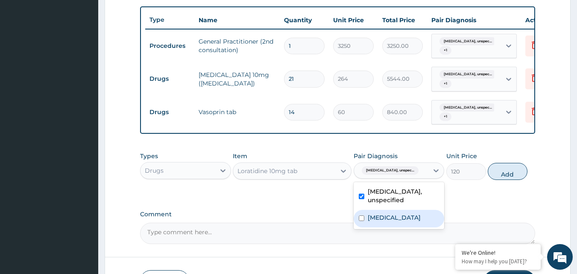
click at [387, 222] on label "Pain, unspecified" at bounding box center [394, 217] width 53 height 9
checkbox input "true"
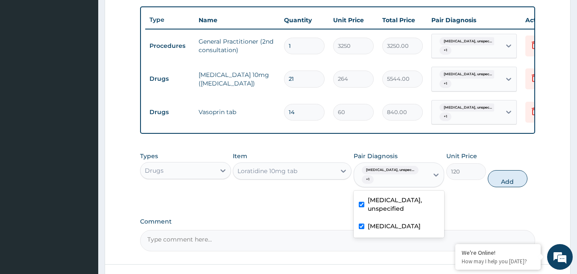
click at [507, 184] on button "Add" at bounding box center [508, 178] width 40 height 17
type input "0"
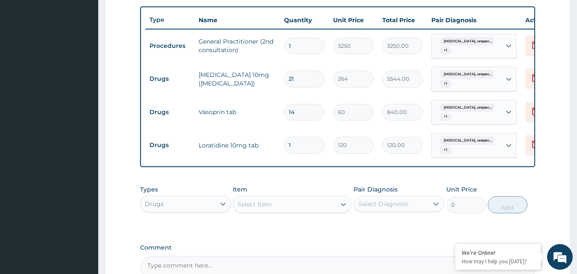
type input "0.00"
type input "5"
type input "600.00"
type input "5"
click at [294, 211] on div "Select Item" at bounding box center [284, 204] width 103 height 14
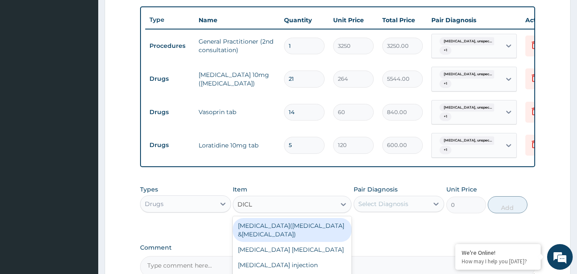
type input "DICLO"
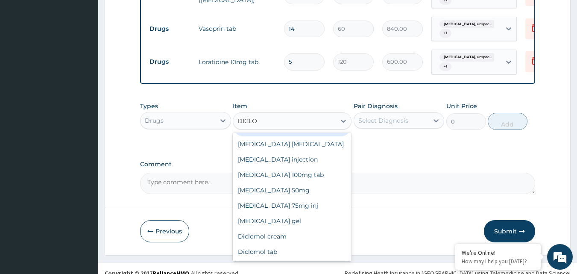
scroll to position [397, 0]
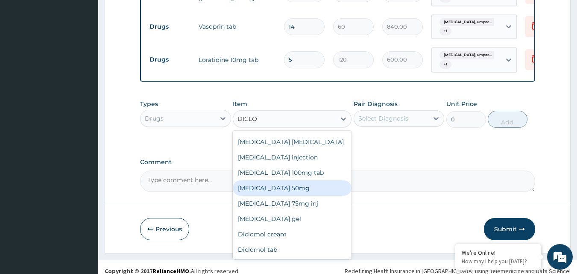
click at [301, 194] on div "Diclofenac sodium 50mg" at bounding box center [292, 187] width 119 height 15
type input "50.4"
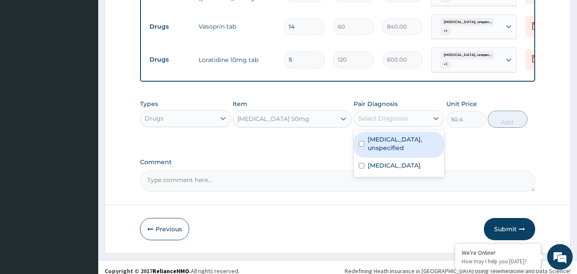
click at [378, 123] on div "Select Diagnosis" at bounding box center [384, 118] width 50 height 9
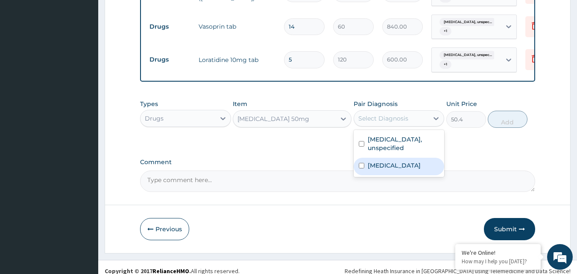
click at [381, 167] on div "Pain, unspecified" at bounding box center [399, 167] width 91 height 18
checkbox input "true"
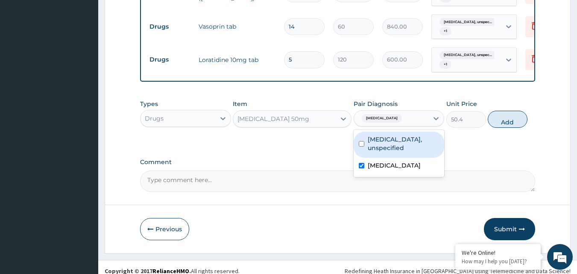
click at [388, 152] on label "Essential hypertension, unspecified" at bounding box center [404, 143] width 72 height 17
checkbox input "true"
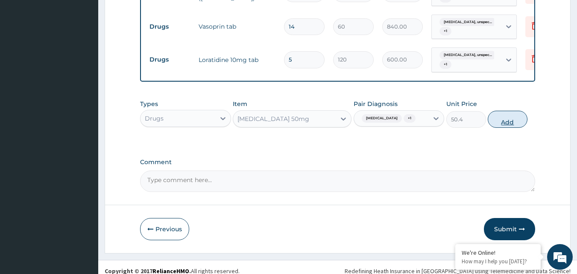
click at [502, 121] on button "Add" at bounding box center [508, 119] width 40 height 17
type input "0"
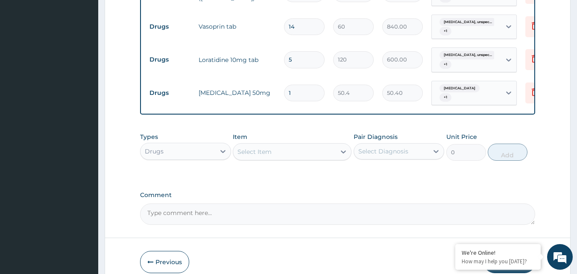
type input "14"
type input "705.60"
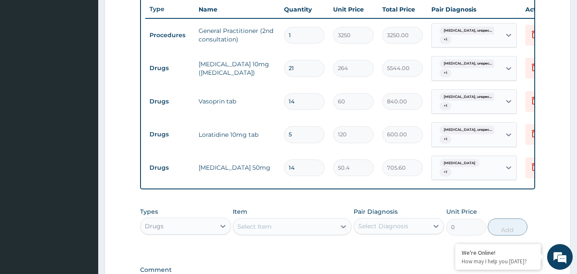
scroll to position [312, 0]
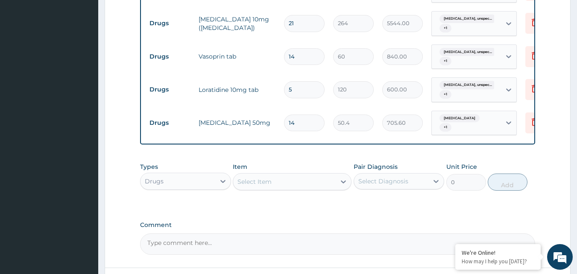
type input "13"
type input "655.20"
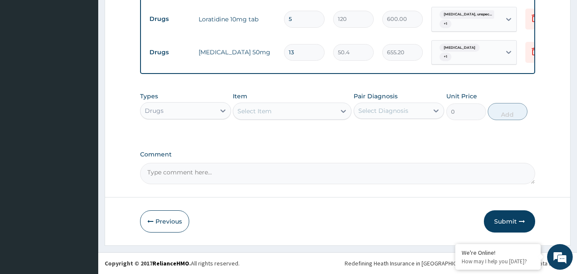
scroll to position [441, 0]
type input "13"
click at [497, 216] on button "Submit" at bounding box center [509, 221] width 51 height 22
